Goal: Transaction & Acquisition: Purchase product/service

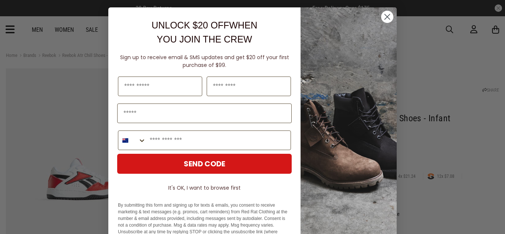
click at [382, 16] on circle "Close dialog" at bounding box center [387, 17] width 12 height 12
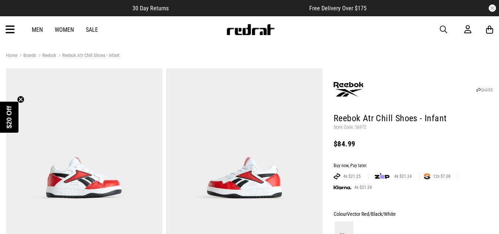
click at [51, 57] on link "Reebok" at bounding box center [46, 55] width 20 height 7
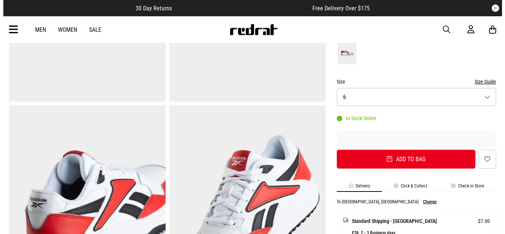
scroll to position [185, 0]
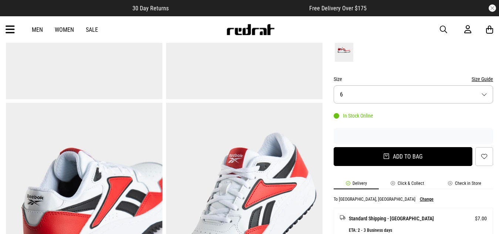
click at [381, 154] on button "Add to bag" at bounding box center [402, 156] width 139 height 19
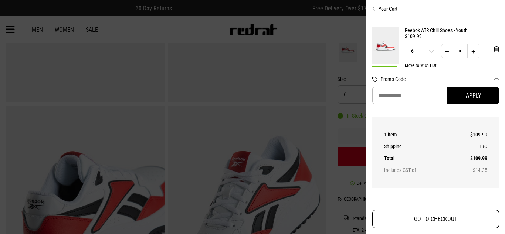
click at [419, 213] on button "GO TO CHECKOUT" at bounding box center [435, 219] width 127 height 18
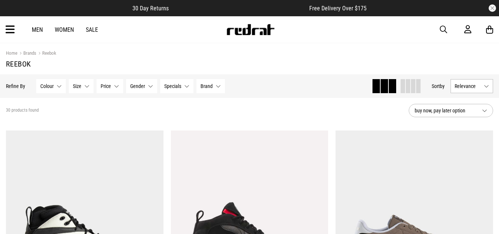
click at [217, 82] on button "Brand None selected" at bounding box center [210, 86] width 28 height 14
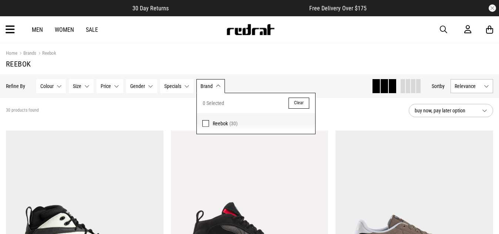
click at [205, 124] on span at bounding box center [205, 123] width 7 height 7
click at [128, 113] on div "30 products found" at bounding box center [204, 111] width 397 height 6
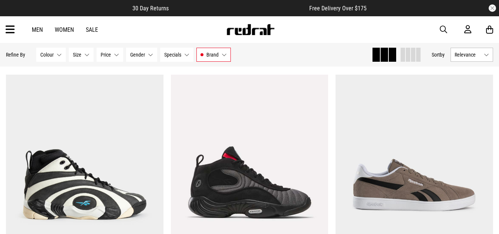
scroll to position [37, 0]
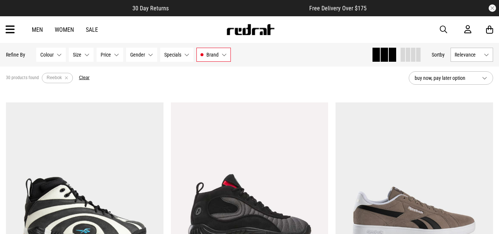
click at [480, 57] on span "Relevance" at bounding box center [467, 55] width 26 height 6
click at [276, 91] on section "30 products found Active Filters Reebok Clear buy now, pay later option" at bounding box center [249, 78] width 499 height 34
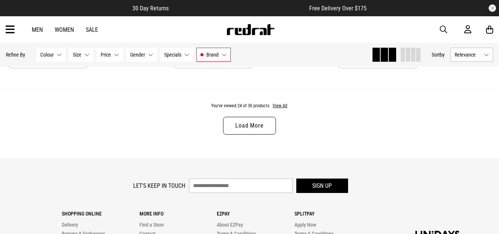
scroll to position [2254, 0]
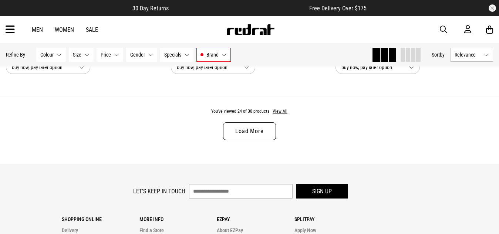
click at [245, 140] on link "Load More" at bounding box center [249, 131] width 52 height 18
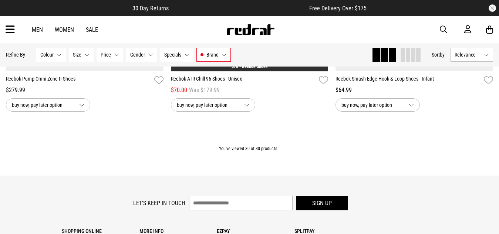
scroll to position [2883, 0]
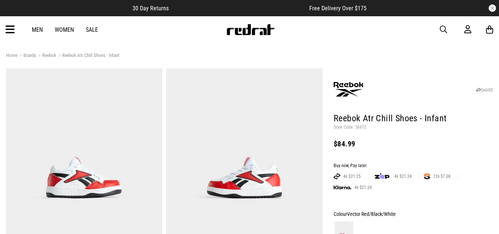
click at [232, 33] on img at bounding box center [250, 29] width 49 height 11
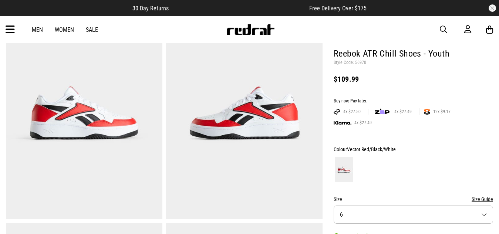
scroll to position [74, 0]
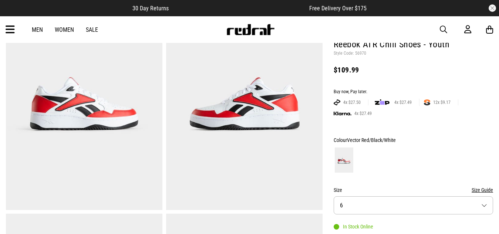
click at [484, 208] on button "Size 6" at bounding box center [412, 205] width 159 height 18
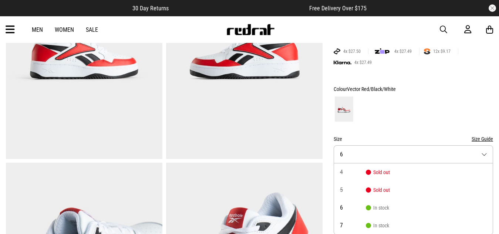
click at [390, 103] on div at bounding box center [412, 108] width 159 height 27
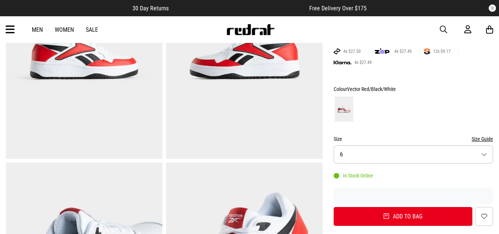
click at [479, 137] on button "Size Guide" at bounding box center [481, 139] width 21 height 9
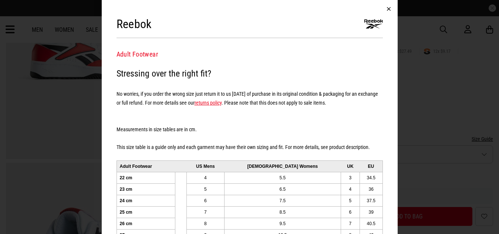
click at [385, 3] on button "button" at bounding box center [389, 9] width 18 height 18
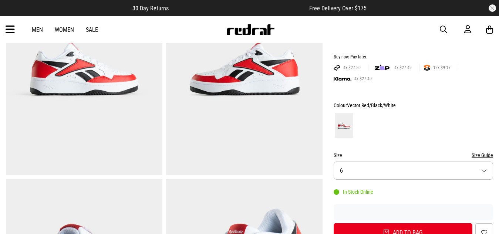
scroll to position [162, 0]
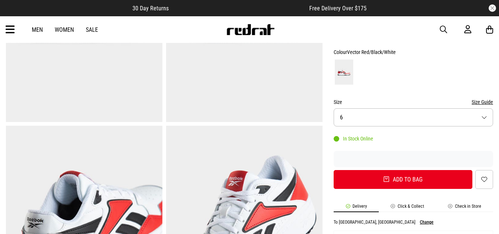
click at [372, 115] on button "Size 6" at bounding box center [412, 117] width 159 height 18
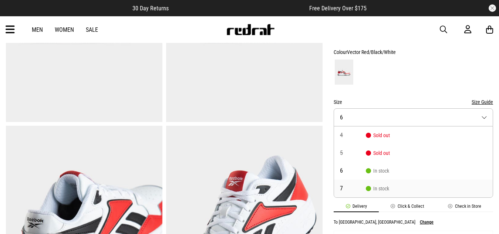
click at [376, 187] on span "In stock" at bounding box center [377, 189] width 23 height 6
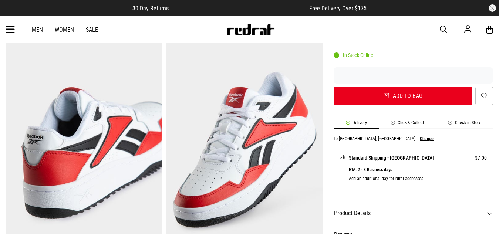
scroll to position [273, 0]
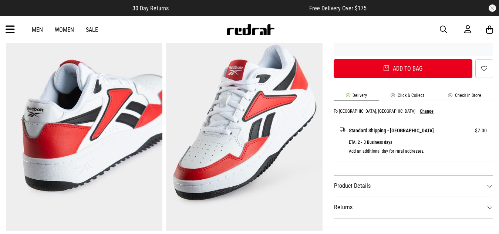
click at [350, 188] on dt "Product Details" at bounding box center [412, 185] width 159 height 21
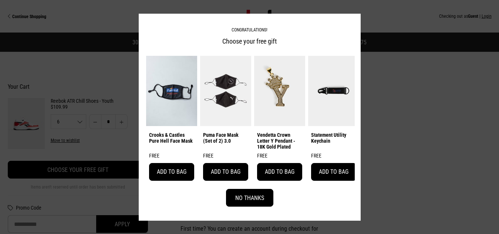
click at [245, 199] on button "No Thanks" at bounding box center [249, 198] width 47 height 18
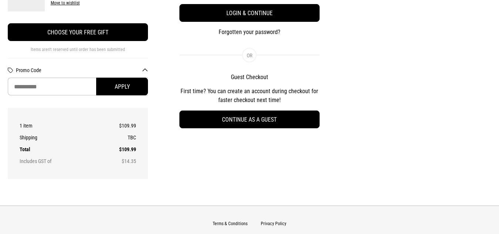
scroll to position [148, 0]
